Goal: Navigation & Orientation: Find specific page/section

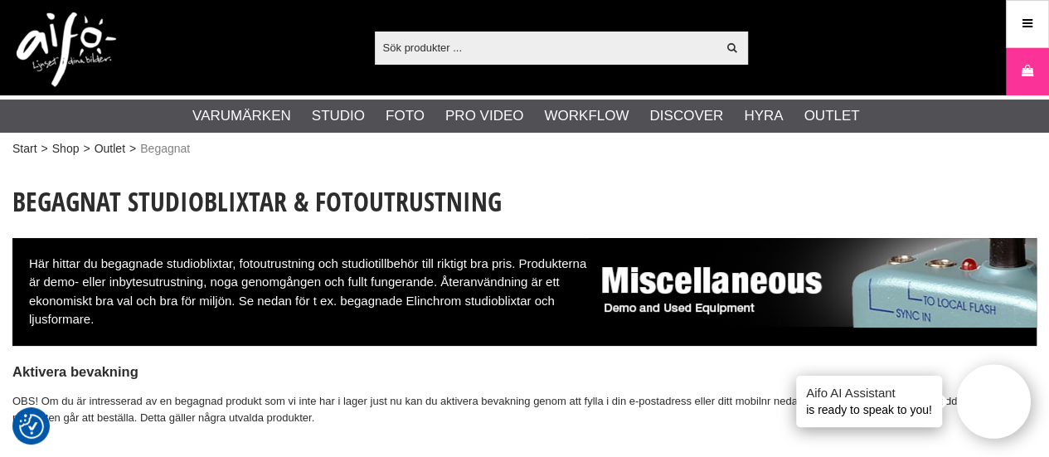
click at [80, 30] on img at bounding box center [67, 49] width 100 height 75
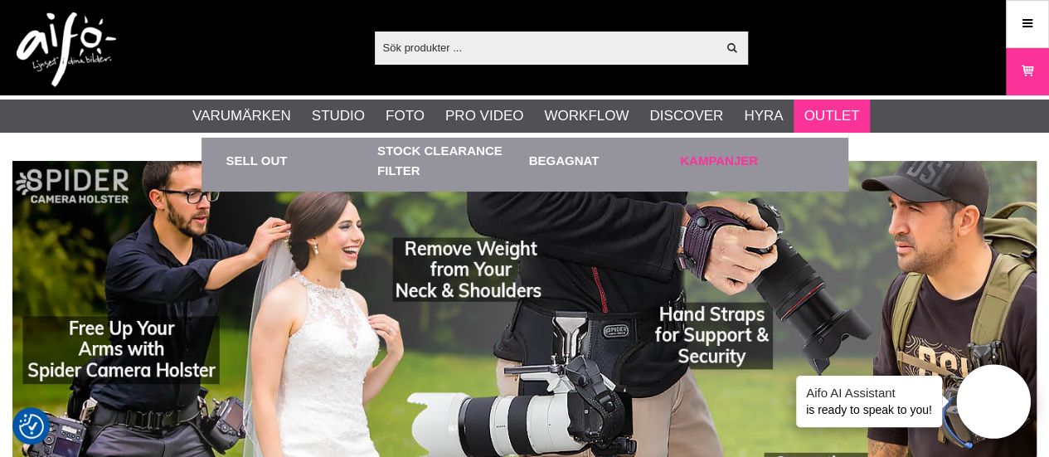
click at [747, 157] on link "Kampanjer" at bounding box center [752, 161] width 144 height 46
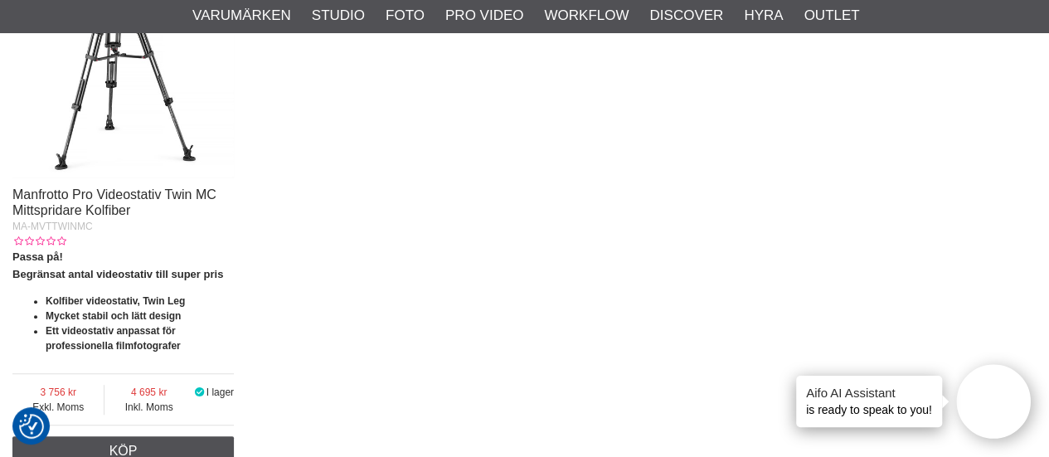
scroll to position [731, 0]
